Goal: Task Accomplishment & Management: Manage account settings

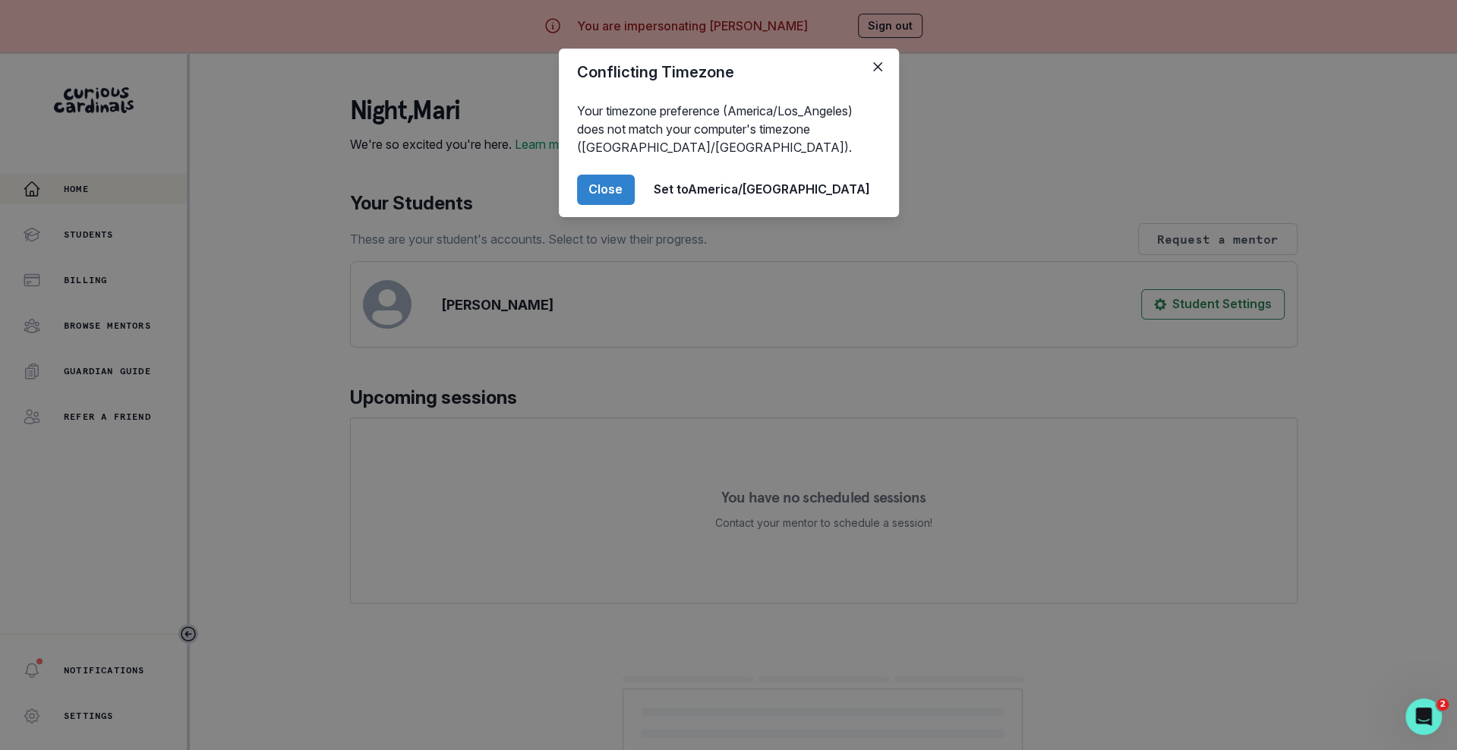
click at [445, 214] on div "Conflicting Timezone Your timezone preference (America/Los_Angeles) does not ma…" at bounding box center [728, 375] width 1457 height 750
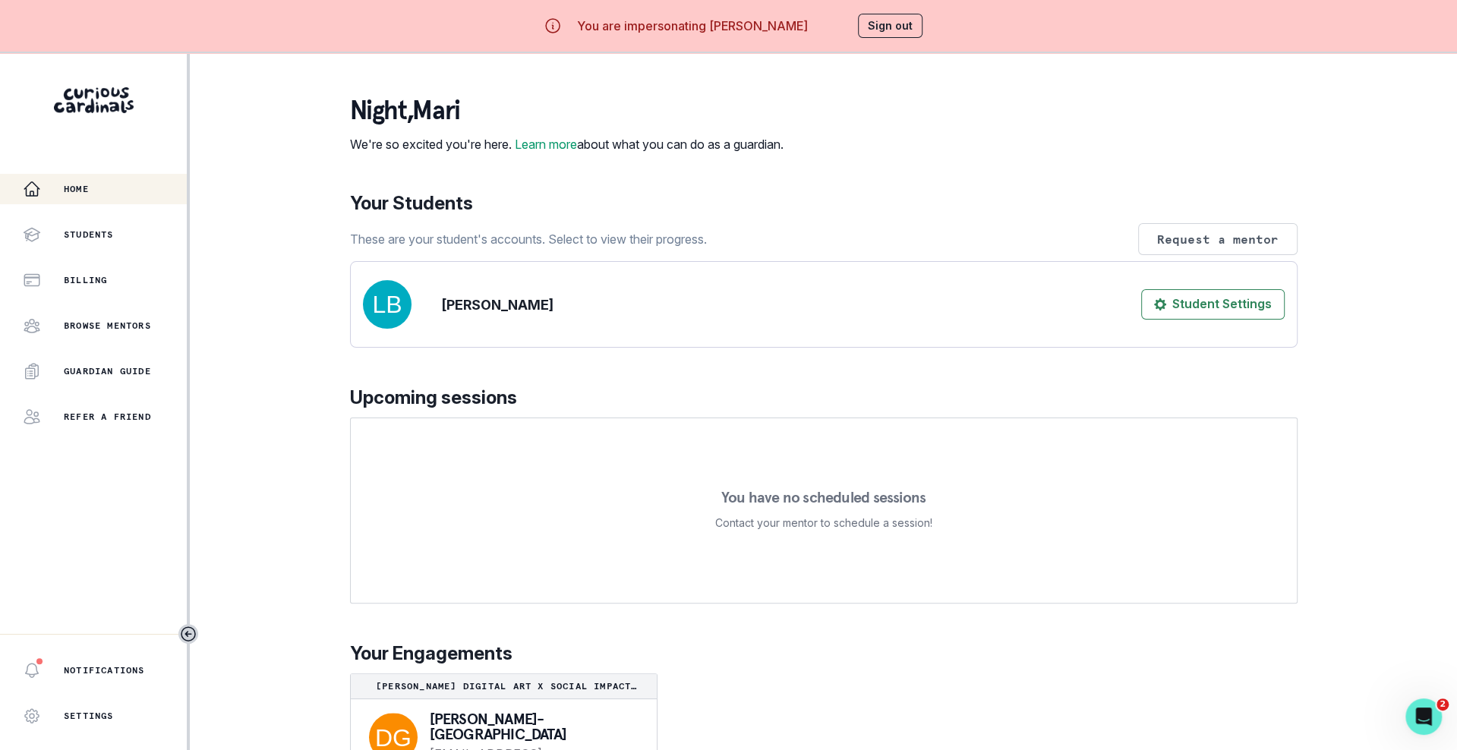
scroll to position [47, 0]
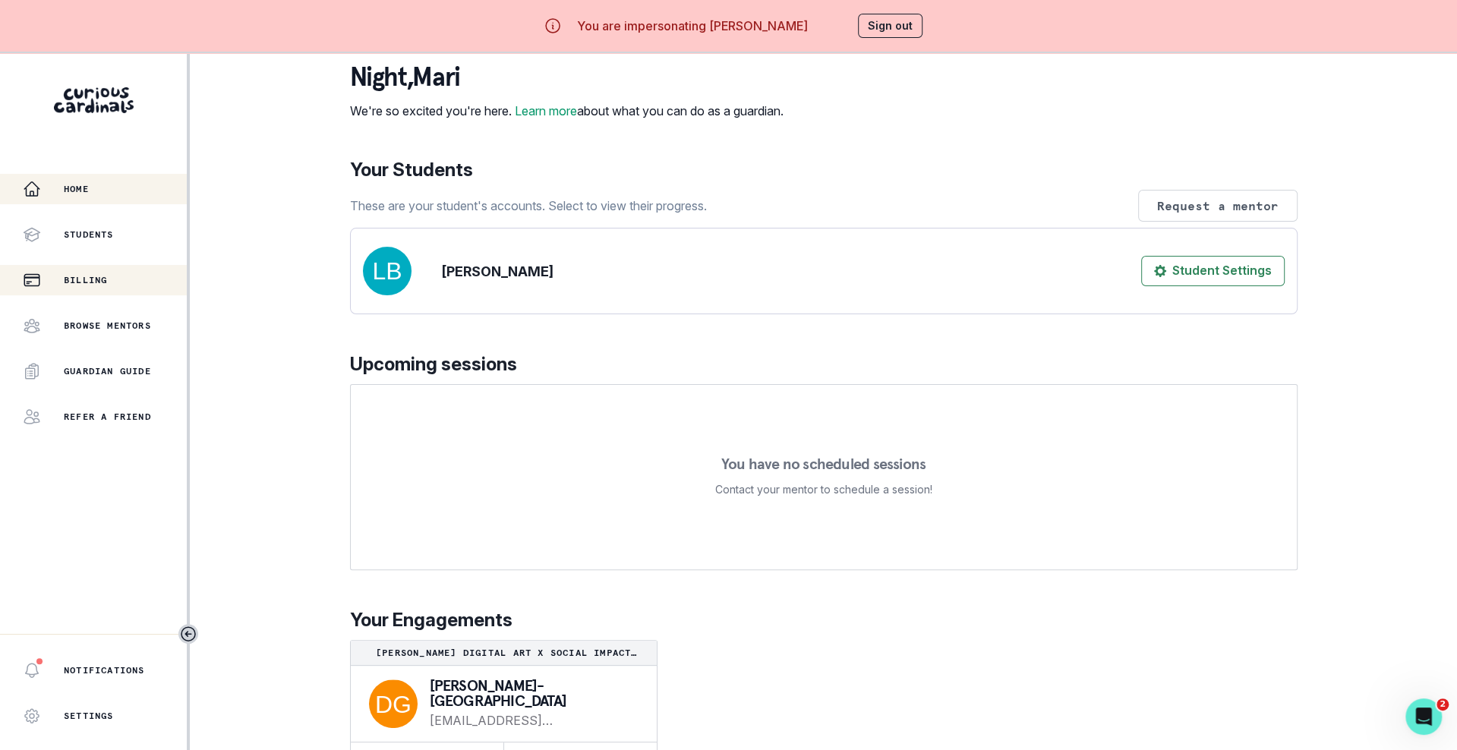
click at [147, 293] on button "Billing" at bounding box center [93, 280] width 187 height 30
click at [147, 289] on div "Billing" at bounding box center [105, 280] width 164 height 18
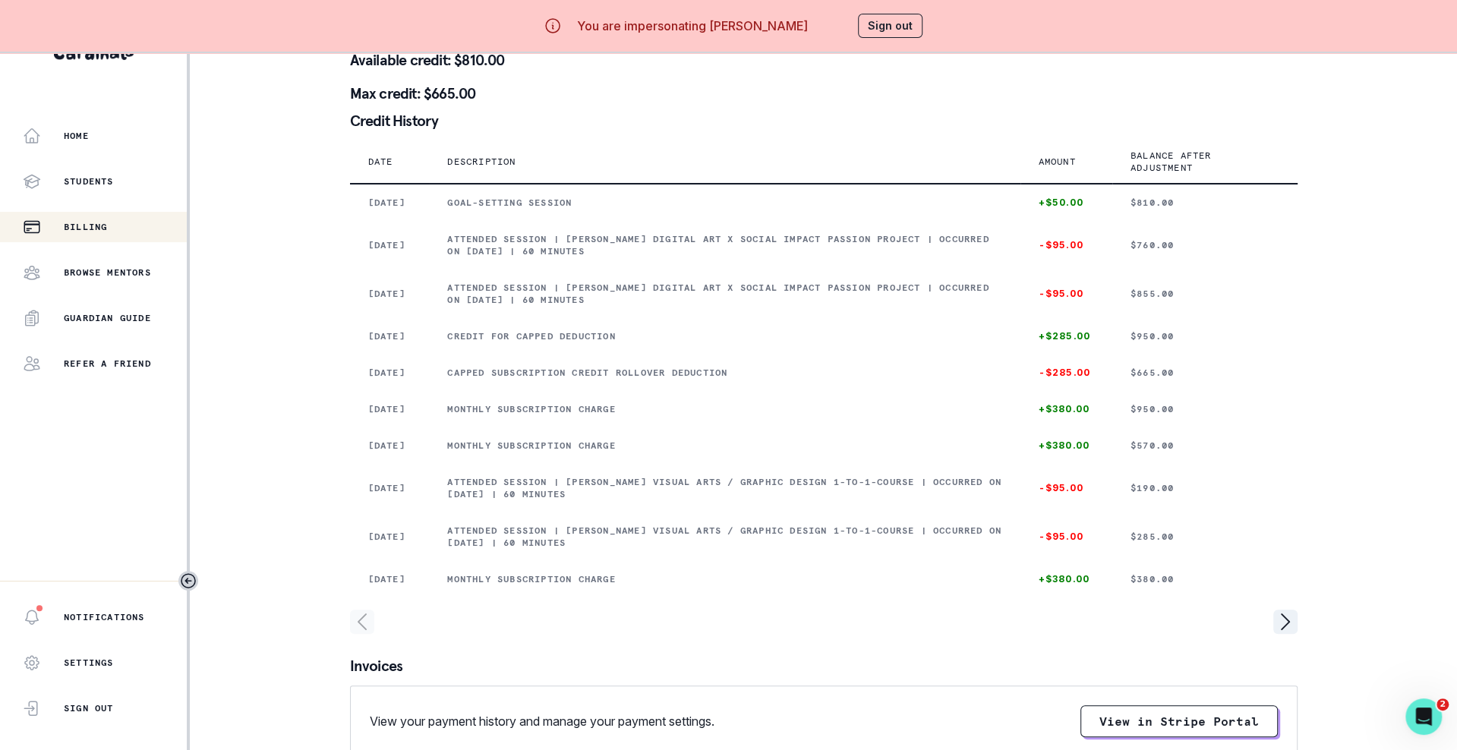
click at [881, 31] on button "Sign out" at bounding box center [890, 26] width 65 height 24
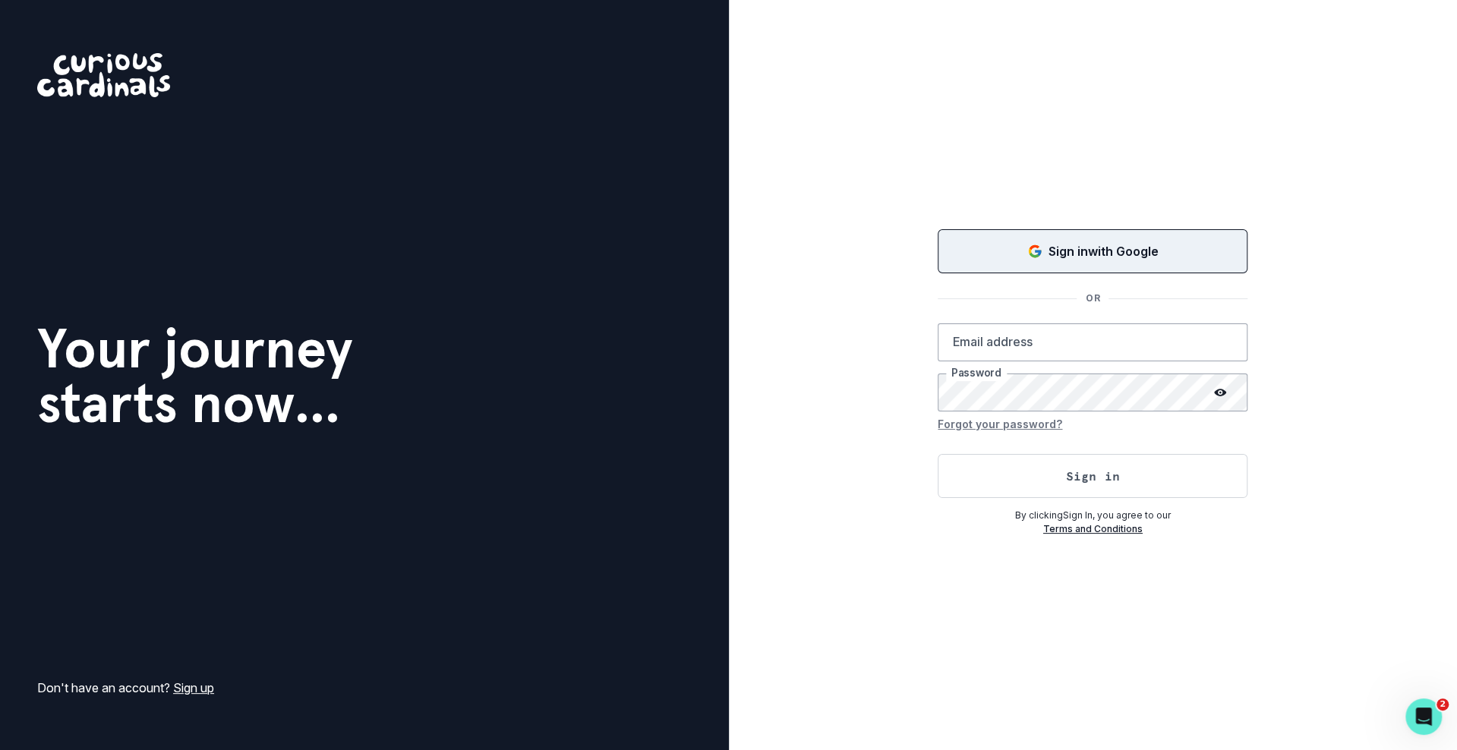
click at [975, 245] on div "Sign in with Google" at bounding box center [1093, 251] width 272 height 18
click at [1179, 241] on button "Loading..." at bounding box center [1093, 251] width 310 height 49
click at [1115, 249] on p "Sign in with Google" at bounding box center [1104, 251] width 110 height 18
